Goal: Answer question/provide support

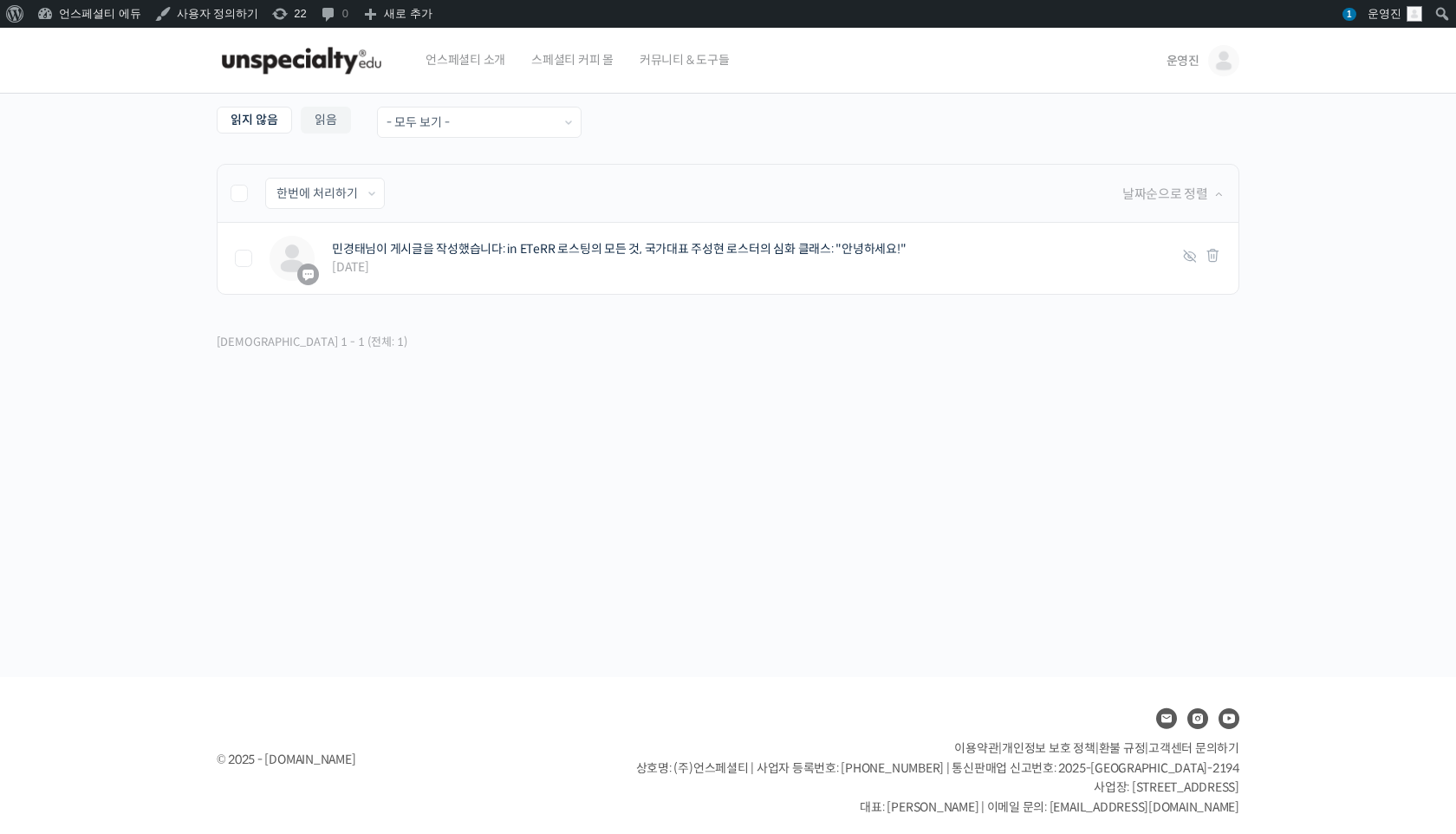
click at [251, 195] on label at bounding box center [247, 192] width 35 height 17
click at [242, 195] on input "checkbox" at bounding box center [235, 189] width 11 height 11
checkbox input "true"
click at [313, 197] on select "한번에 처리하기 읽음 처리하기 삭제하기" at bounding box center [325, 193] width 118 height 30
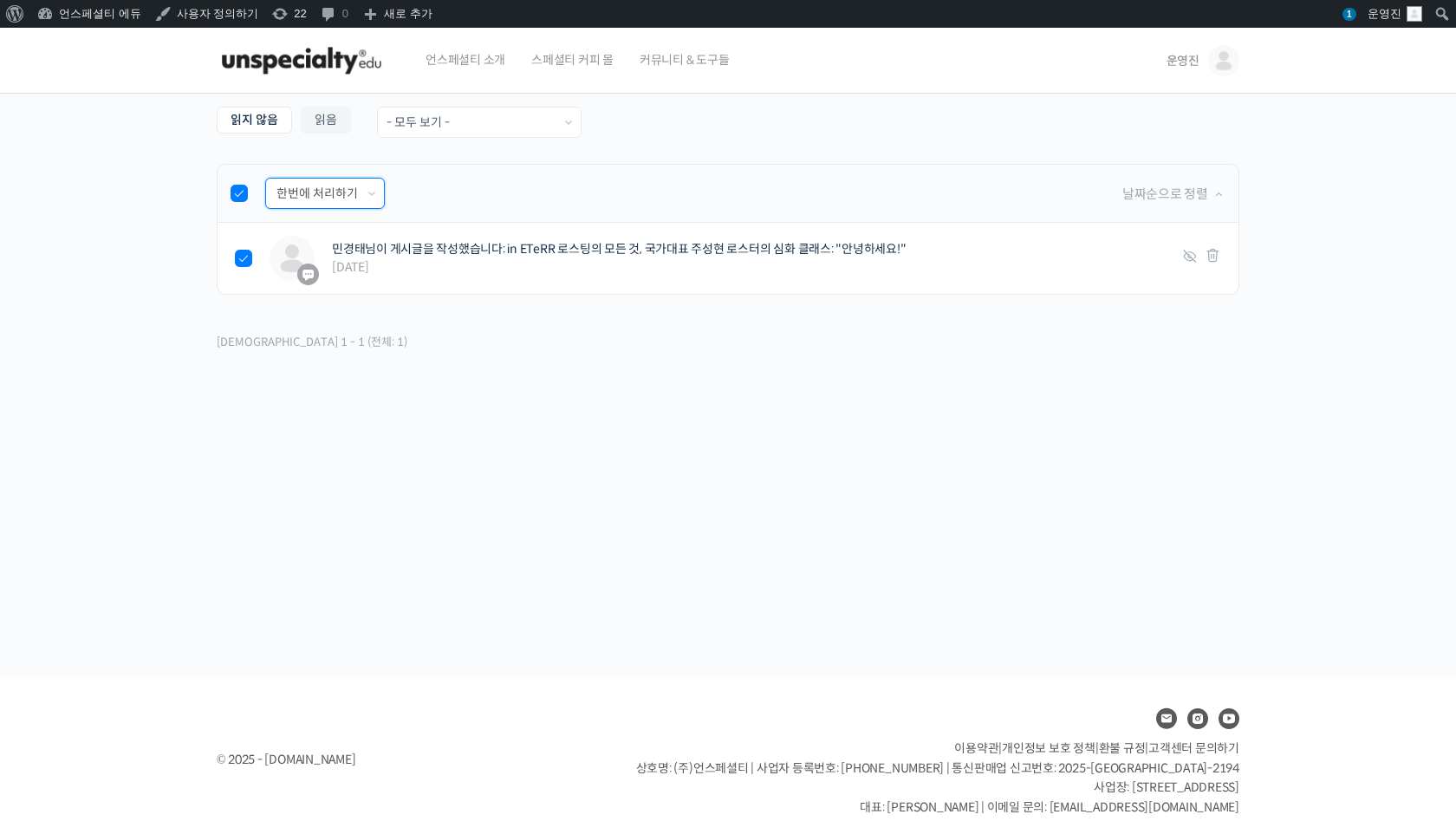
select select "read"
click at [266, 178] on select "한번에 처리하기 읽음 처리하기 삭제하기" at bounding box center [325, 193] width 118 height 30
click at [415, 190] on input "적용하기" at bounding box center [433, 193] width 80 height 30
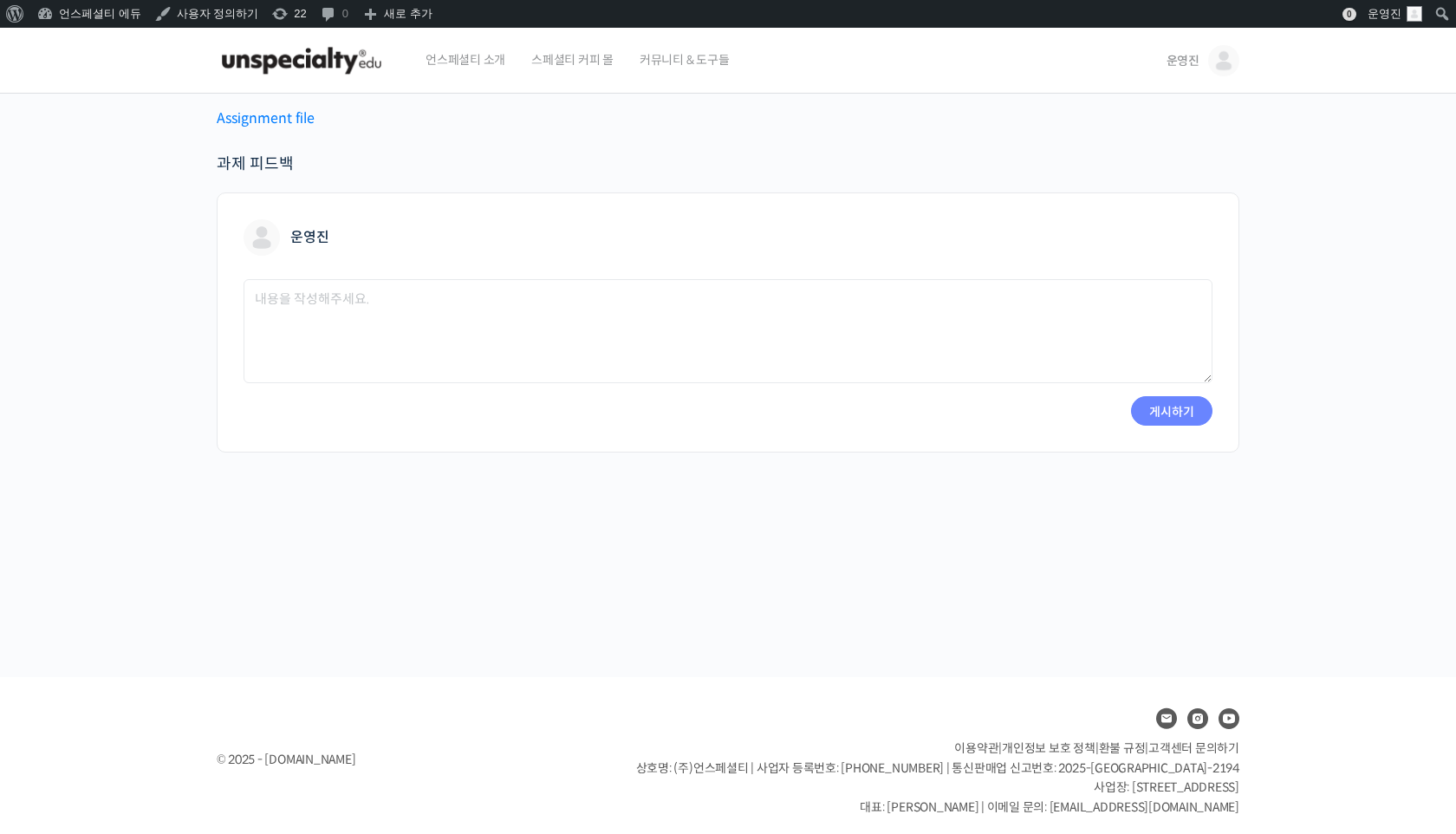
click at [284, 117] on link "Assignment file" at bounding box center [266, 119] width 98 height 18
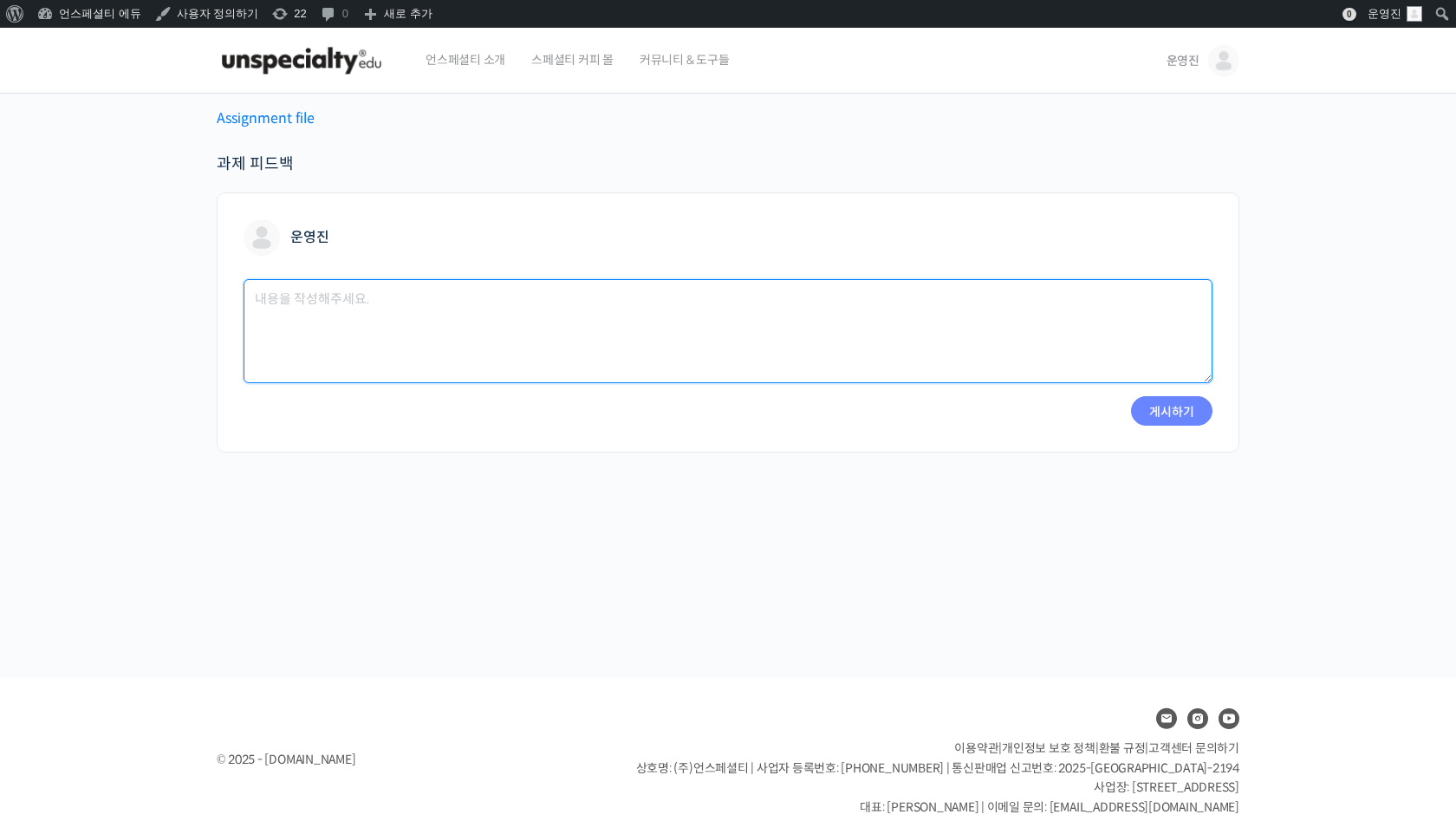
click at [418, 325] on textarea at bounding box center [728, 331] width 969 height 104
paste textarea "파일 다운로드 링크를 안내드립니다 🙏 https://edu.unspecialty.com/wp-content/uploads/learndash/a…"
click at [713, 321] on textarea "파일 다운로드 링크를 안내드립니다 🙏 https://edu.unspecialty.com/wp-content/uploads/learndash/a…" at bounding box center [728, 331] width 969 height 104
paste textarea "assignment_10846_175775094622___68c526a238041.zip"
type textarea "파일 다운로드 링크를 안내드립니다 🙏 https://edu.unspecialty.com/wp-content/uploads/learndash/a…"
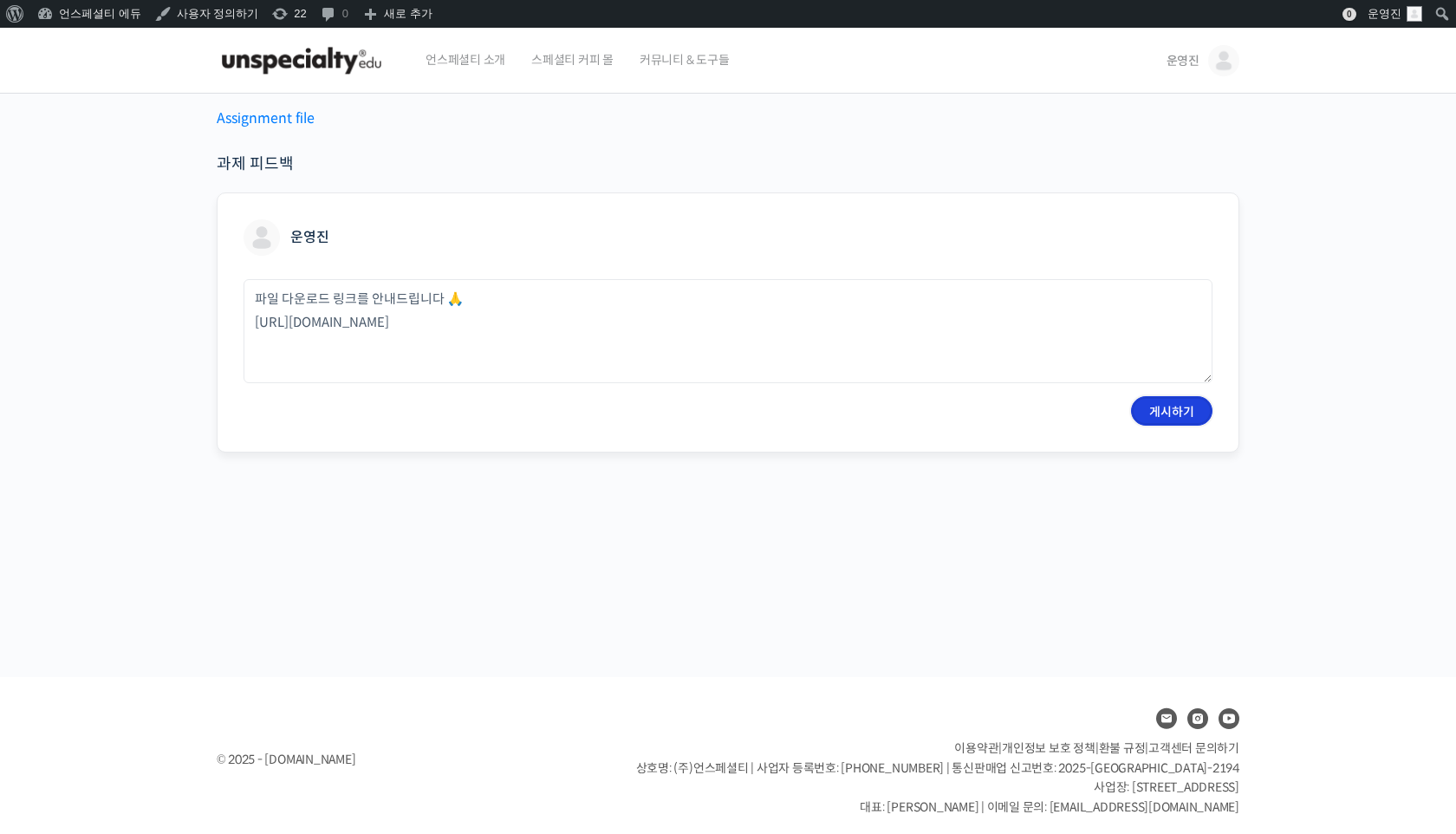
click at [1169, 413] on input "게시하기" at bounding box center [1172, 412] width 82 height 30
type input "잠시만 기다려주세요"
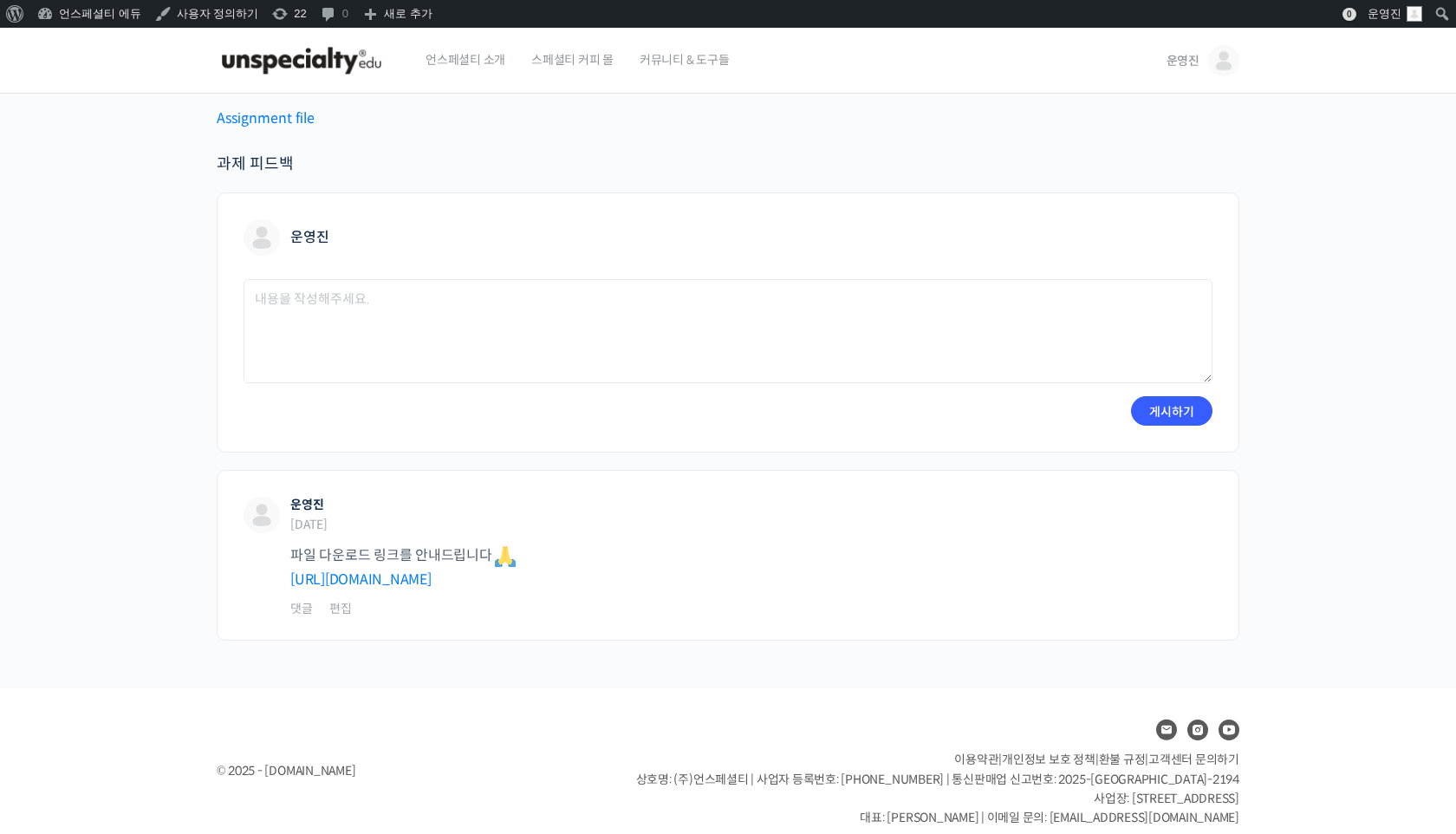
scroll to position [28, 0]
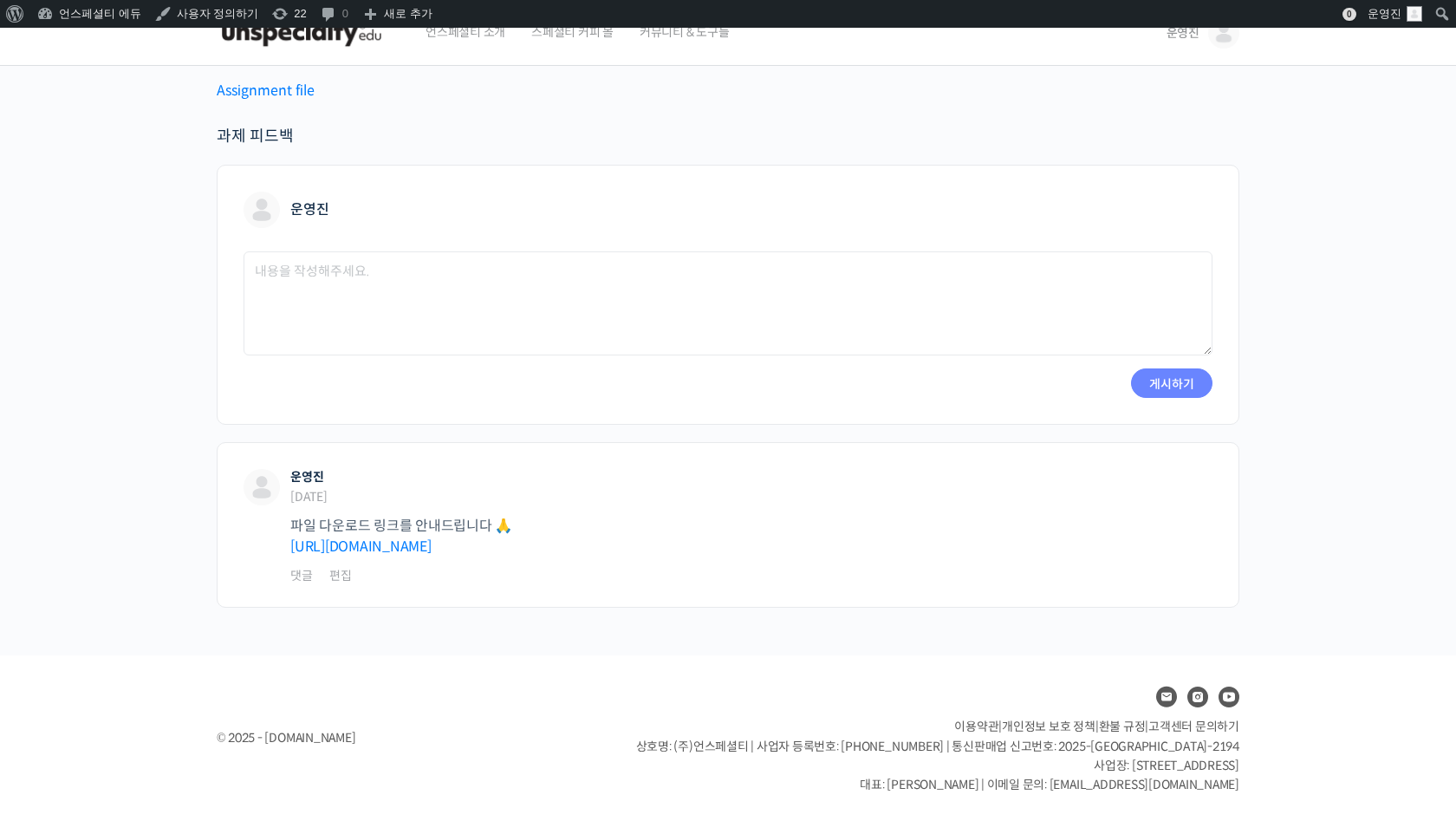
scroll to position [28, 0]
click at [791, 396] on p "응답 취소 게시하기" at bounding box center [728, 384] width 969 height 30
